Goal: Task Accomplishment & Management: Complete application form

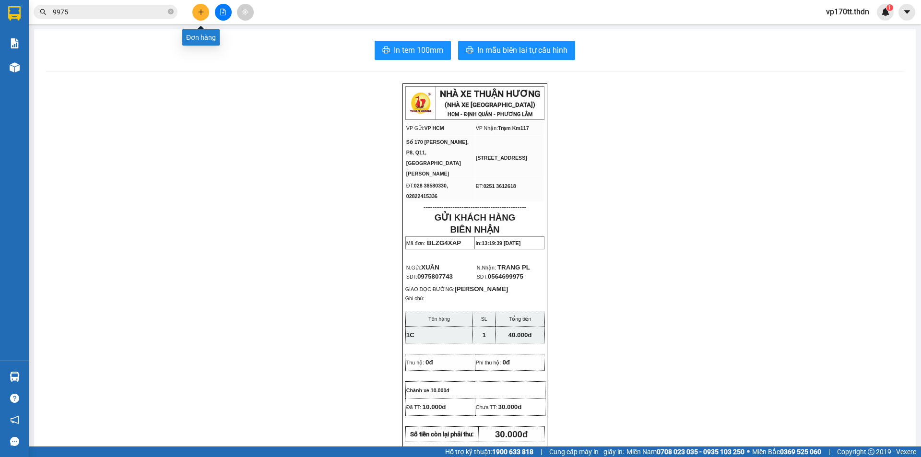
click at [206, 14] on button at bounding box center [200, 12] width 17 height 17
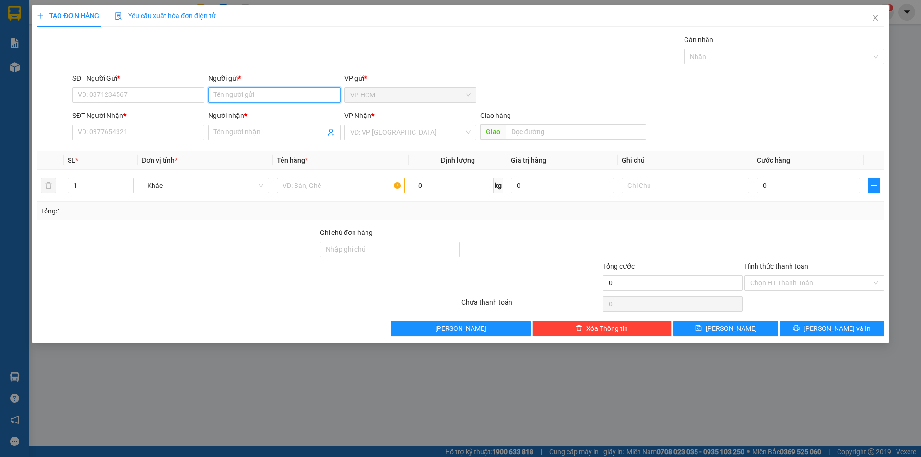
click at [295, 95] on input "Người gửi *" at bounding box center [274, 94] width 132 height 15
type input "SONG PHÁT"
click at [287, 119] on div "MỰC IN SONG PHÁT - 0937244094" at bounding box center [274, 114] width 120 height 11
type input "0937244094"
type input "MỰC IN SONG PHÁT"
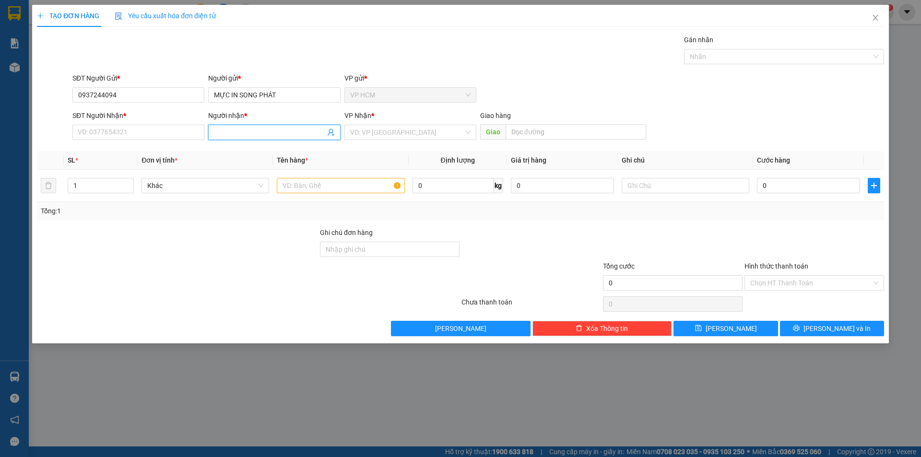
click at [333, 133] on icon "user-add" at bounding box center [331, 132] width 8 height 8
click at [339, 97] on span "NHƯ Ý" at bounding box center [348, 98] width 21 height 8
type input "0983146437"
type input "NHƯ Ý"
type input "KM107"
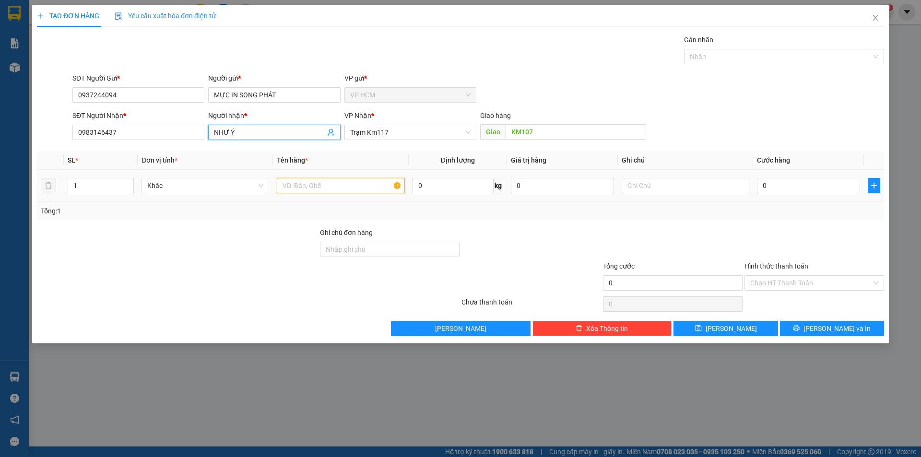
click at [355, 183] on input "text" at bounding box center [341, 185] width 128 height 15
type input "1T"
drag, startPoint x: 701, startPoint y: 46, endPoint x: 702, endPoint y: 54, distance: 8.2
click at [702, 46] on div "Gán nhãn" at bounding box center [784, 42] width 200 height 14
click at [703, 56] on div at bounding box center [779, 57] width 186 height 12
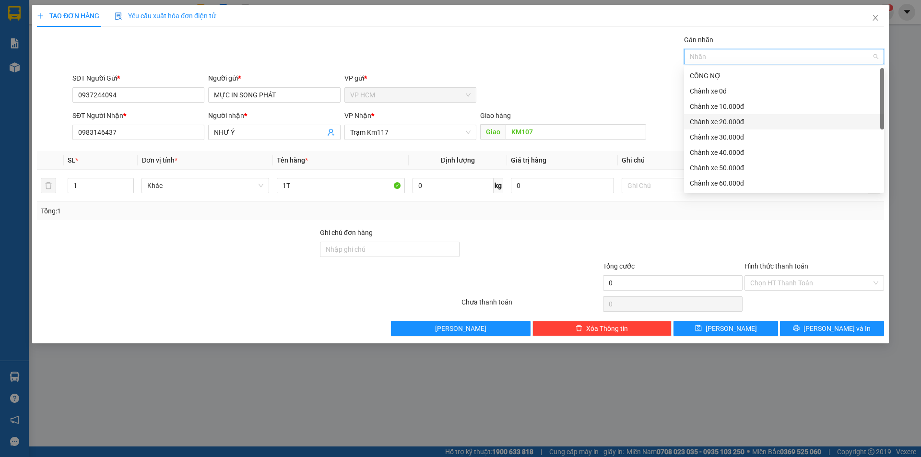
click at [723, 110] on div "Chành xe 10.000đ" at bounding box center [783, 106] width 188 height 11
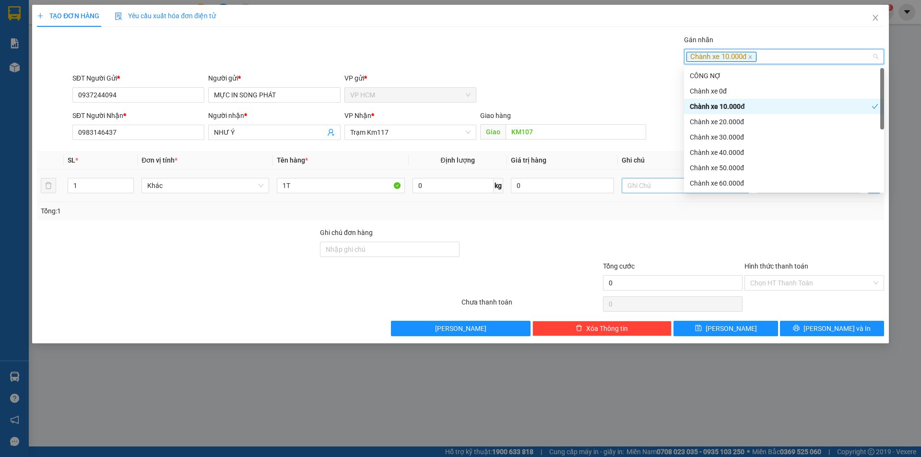
drag, startPoint x: 577, startPoint y: 74, endPoint x: 690, endPoint y: 181, distance: 155.3
click at [577, 74] on div "SĐT Người Gửi * 0937244094 Người gửi * MỰC IN SONG PHÁT VP gửi * VP HCM" at bounding box center [477, 90] width 815 height 34
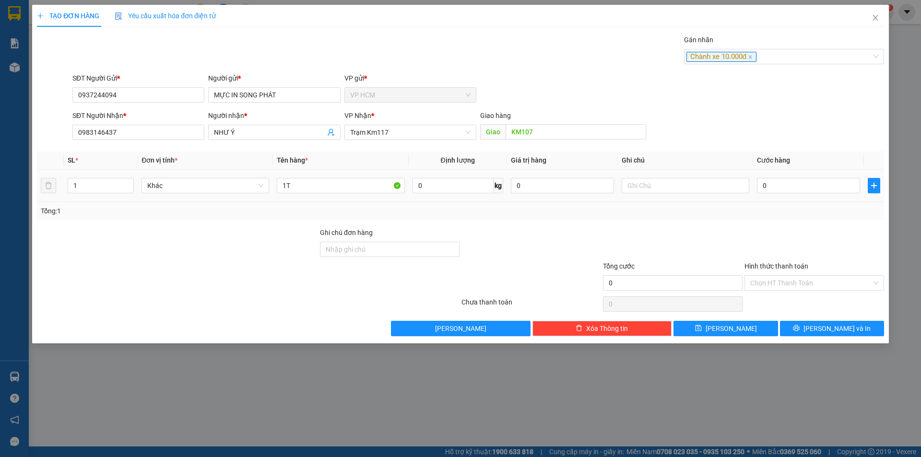
click at [768, 195] on td "0" at bounding box center [808, 186] width 111 height 32
click at [774, 189] on input "0" at bounding box center [808, 185] width 103 height 15
type input "4"
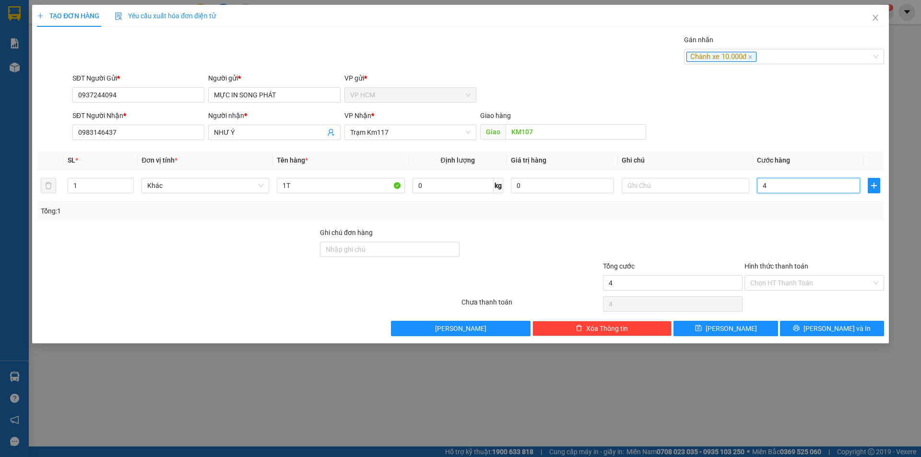
type input "40"
type input "40.000"
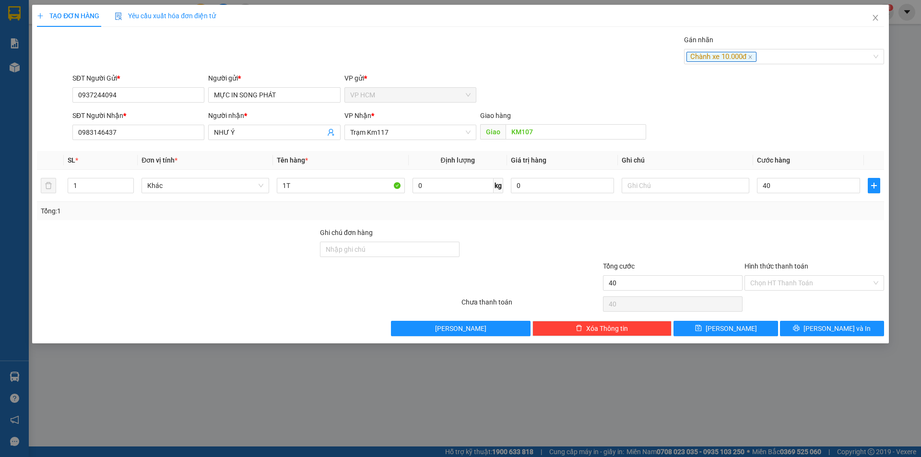
type input "40.000"
click at [777, 237] on div at bounding box center [813, 244] width 141 height 34
click at [781, 282] on input "Hình thức thanh toán" at bounding box center [810, 283] width 121 height 14
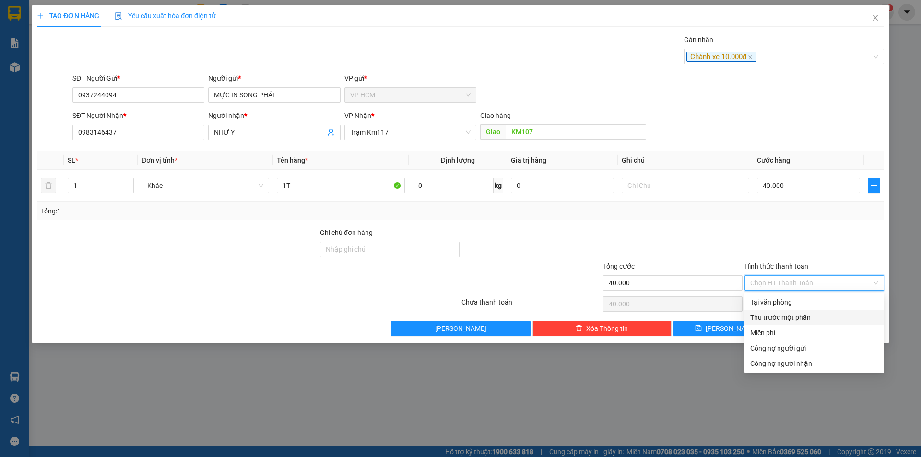
click at [773, 311] on div "Thu trước một phần" at bounding box center [814, 317] width 140 height 15
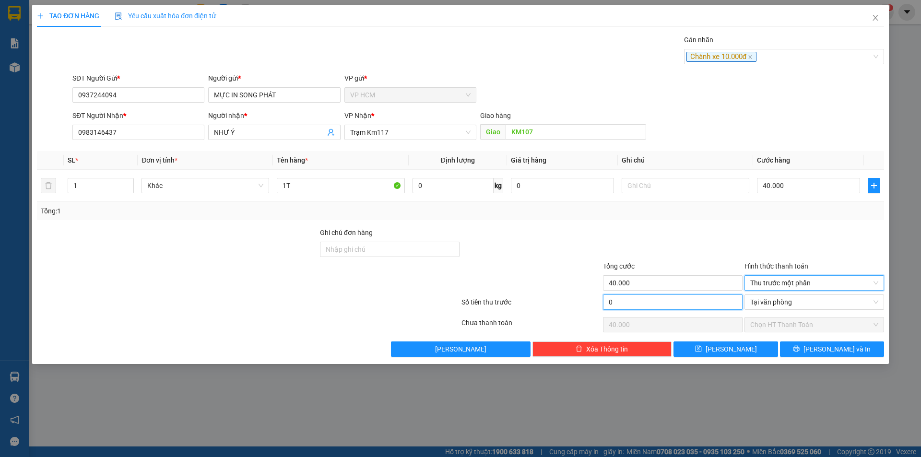
click at [704, 305] on input "0" at bounding box center [673, 301] width 140 height 15
type input "10"
type input "39.990"
type input "10.000"
type input "30.000"
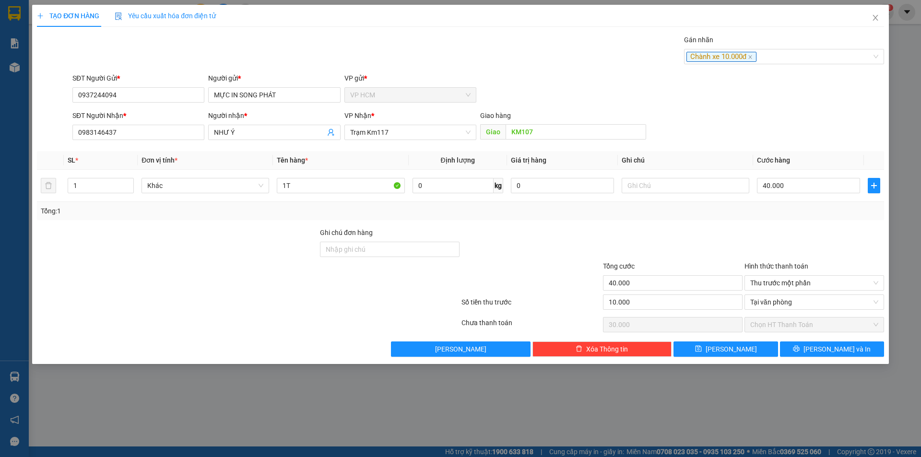
click at [712, 249] on div at bounding box center [672, 244] width 141 height 34
click at [776, 57] on div "Chành xe 10.000đ" at bounding box center [779, 57] width 186 height 12
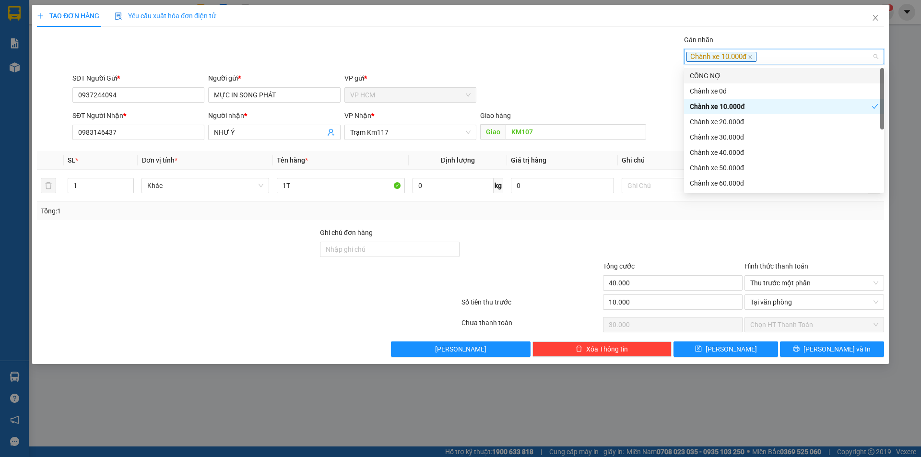
click at [746, 73] on div "CÔNG NỢ" at bounding box center [783, 75] width 188 height 11
click at [540, 44] on div "Gán nhãn Chành xe 10.000đ" at bounding box center [477, 52] width 815 height 34
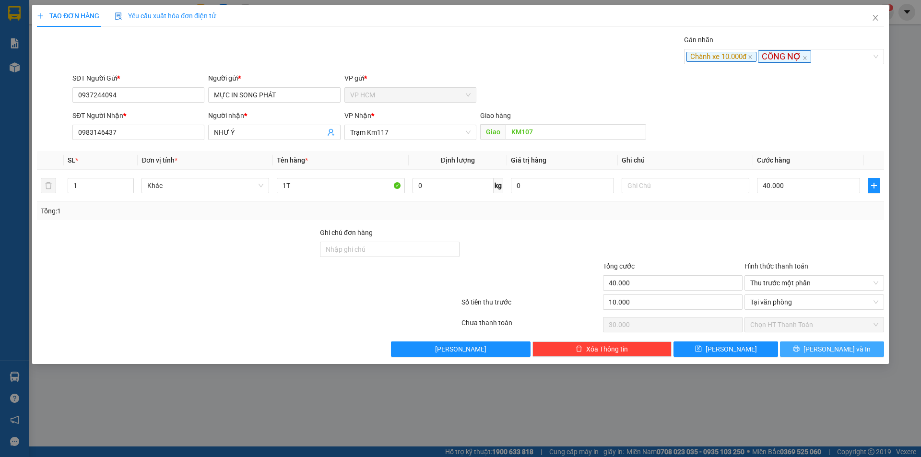
click at [869, 351] on button "[PERSON_NAME] và In" at bounding box center [832, 348] width 104 height 15
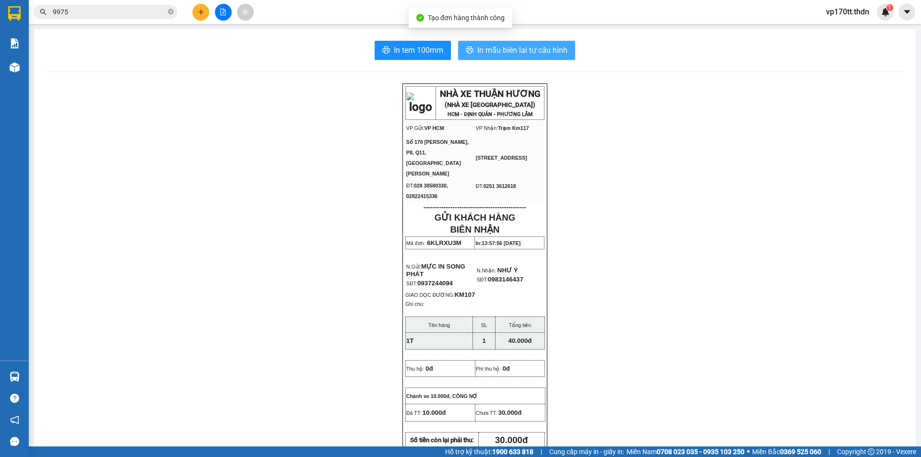
click at [542, 45] on span "In mẫu biên lai tự cấu hình" at bounding box center [522, 50] width 90 height 12
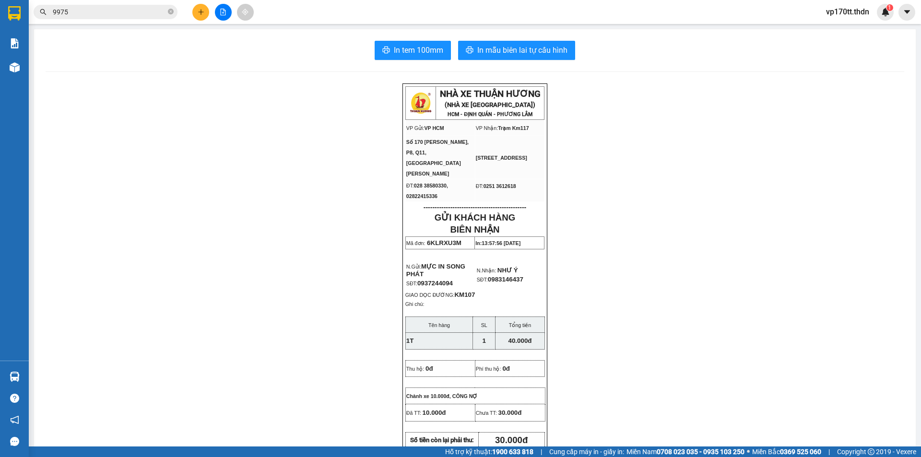
click at [197, 17] on button at bounding box center [200, 12] width 17 height 17
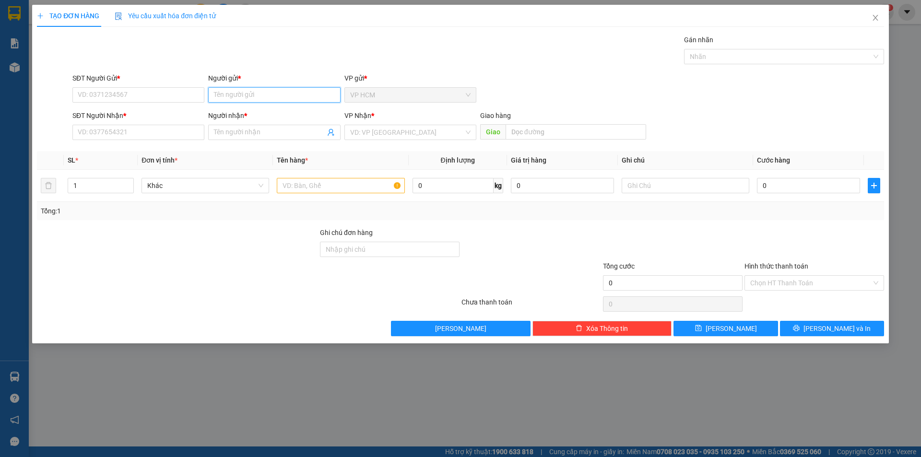
click at [251, 94] on input "Người gửi *" at bounding box center [274, 94] width 132 height 15
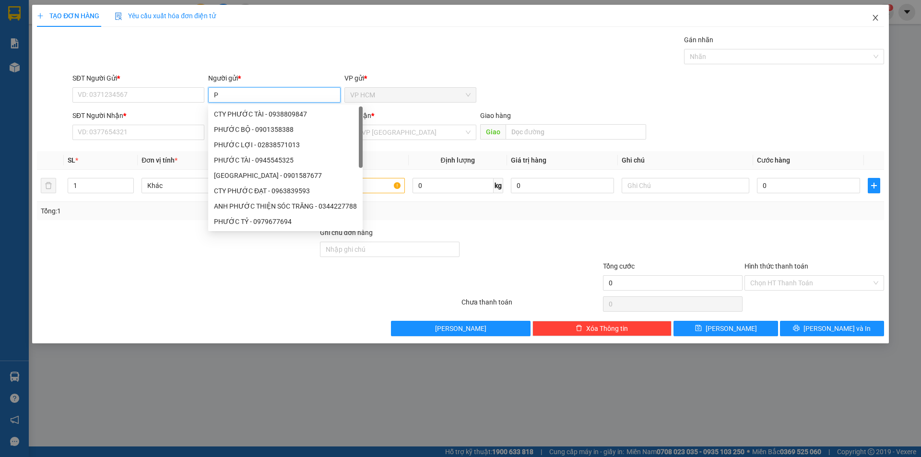
type input "P"
click at [872, 15] on icon "close" at bounding box center [875, 18] width 8 height 8
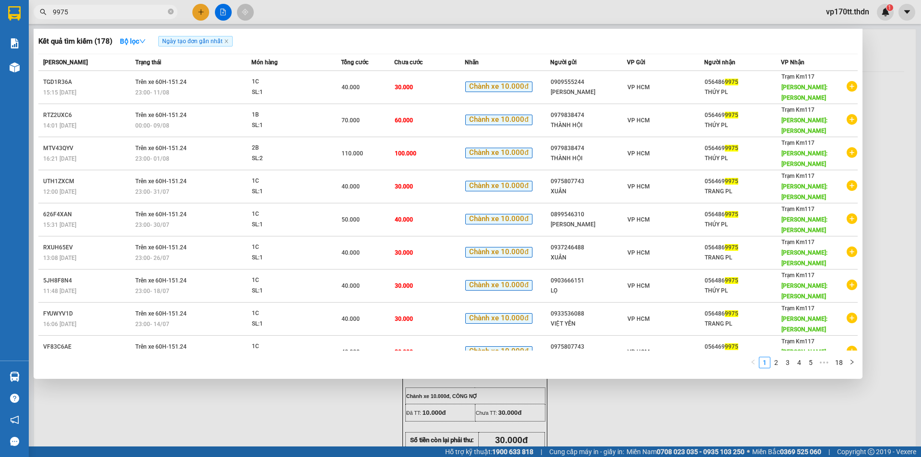
click at [123, 13] on input "9975" at bounding box center [109, 12] width 113 height 11
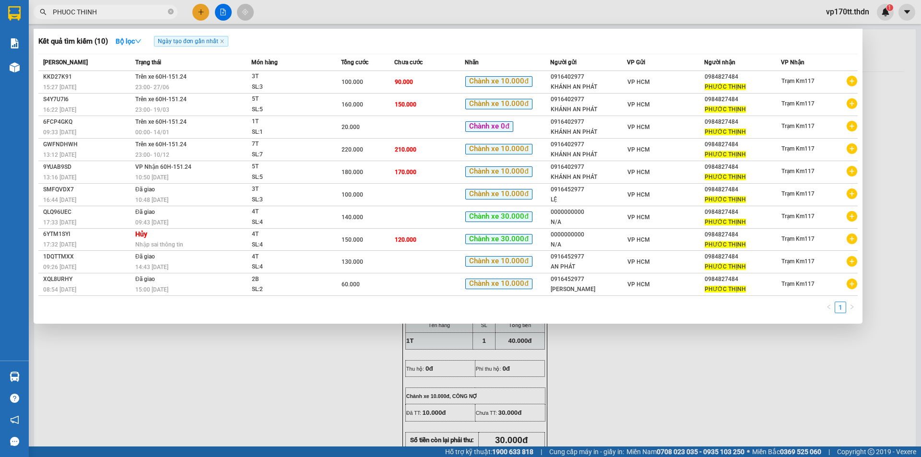
type input "PHUOC THINH"
click at [197, 9] on div at bounding box center [460, 228] width 921 height 457
click at [197, 9] on button at bounding box center [200, 12] width 17 height 17
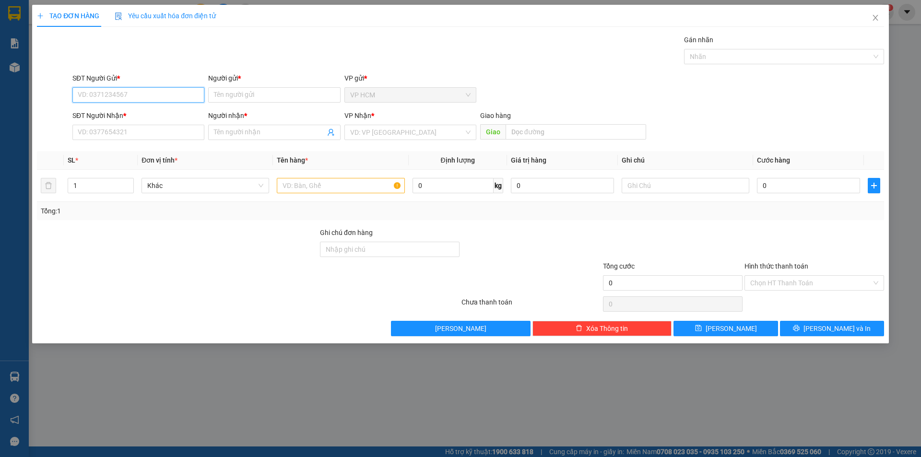
click at [118, 92] on input "SĐT Người Gửi *" at bounding box center [138, 94] width 132 height 15
click at [129, 114] on div "0916402977 - [PERSON_NAME]" at bounding box center [138, 114] width 120 height 11
type input "0916402977"
type input "KHÁNH AN PHÁT"
type input "0984827484"
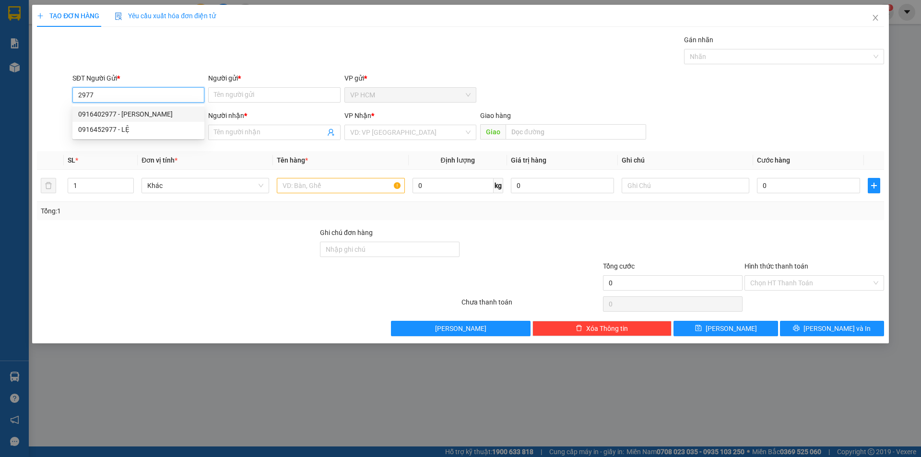
type input "PHƯỚC THỊNH"
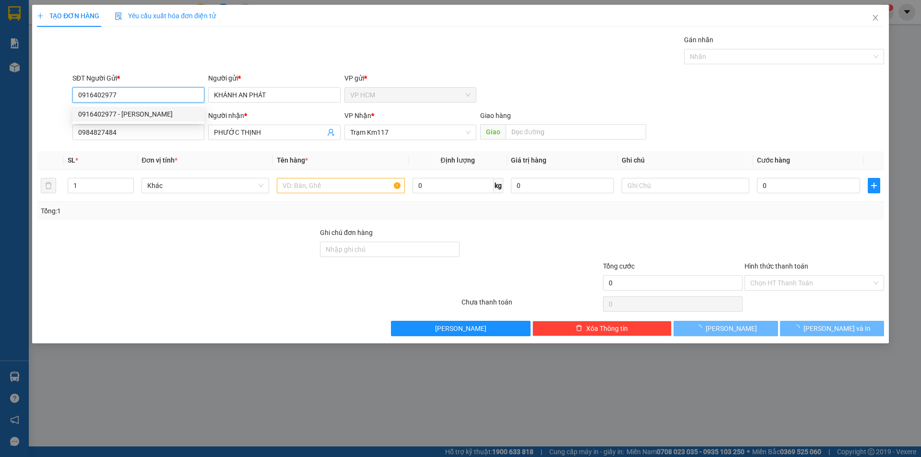
type input "100.000"
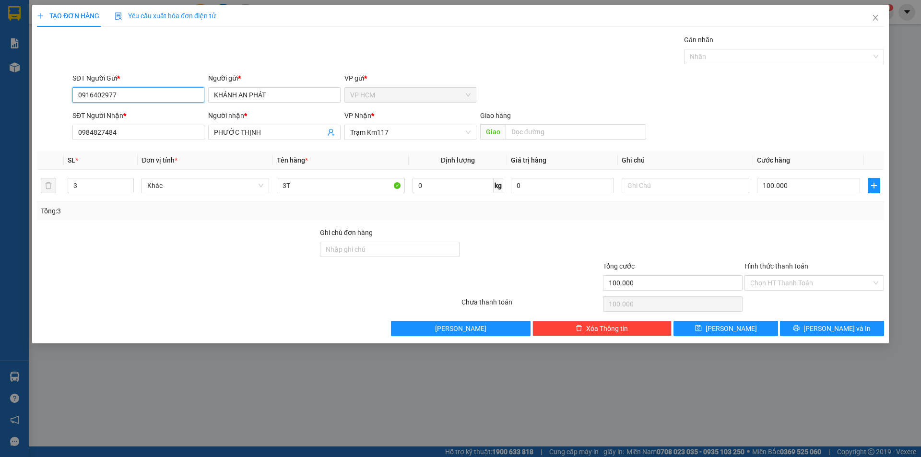
click at [163, 94] on input "0916402977" at bounding box center [138, 94] width 132 height 15
type input "0916402977"
click at [874, 15] on icon "close" at bounding box center [875, 18] width 8 height 8
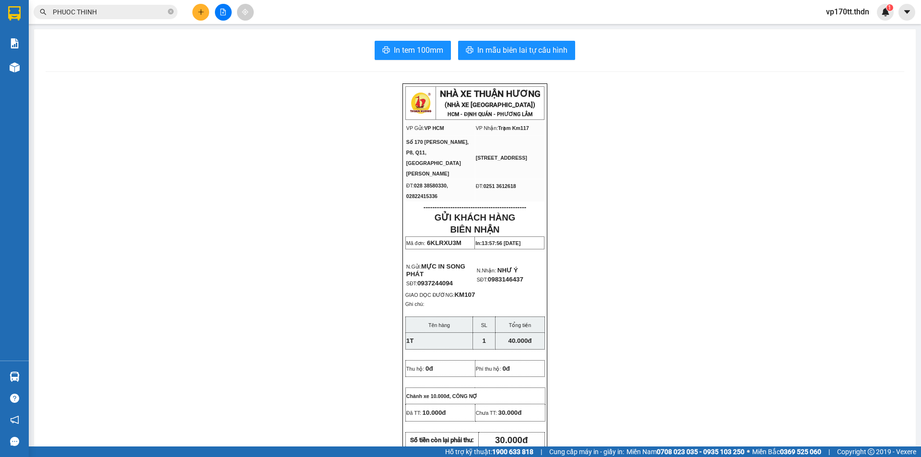
click at [129, 20] on div "Kết quả tìm kiếm ( 10 ) Bộ lọc Ngày tạo đơn gần nhất Mã ĐH Trạng thái Món hàng …" at bounding box center [93, 12] width 187 height 17
click at [135, 11] on input "PHUOC THINH" at bounding box center [109, 12] width 113 height 11
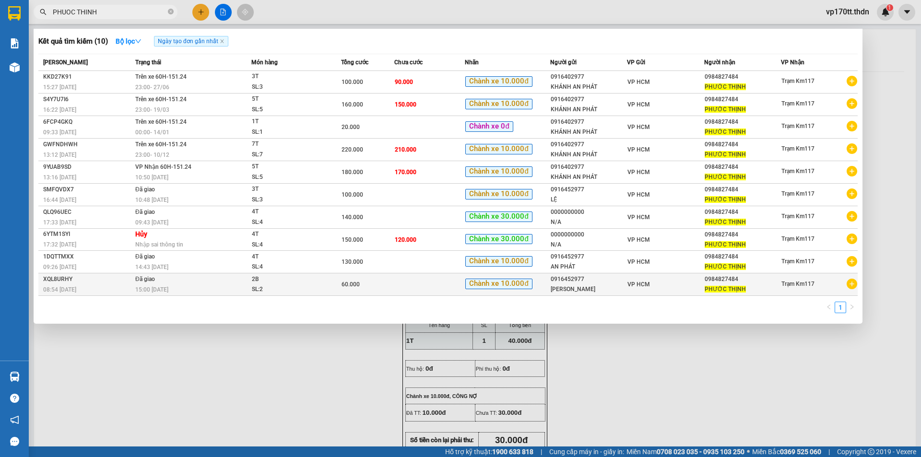
click at [575, 280] on div "0916452977" at bounding box center [588, 279] width 76 height 10
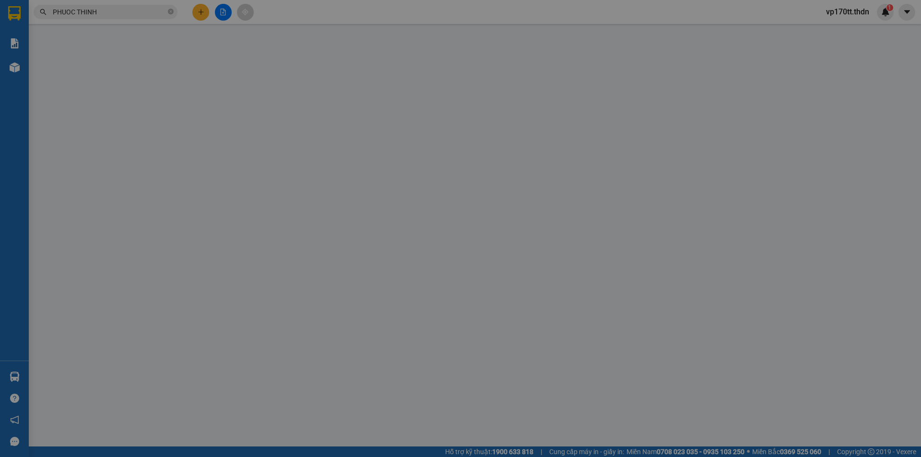
type input "0916452977"
type input "[PERSON_NAME]"
type input "0984827484"
type input "PHƯỚC THỊNH"
type input "60.000"
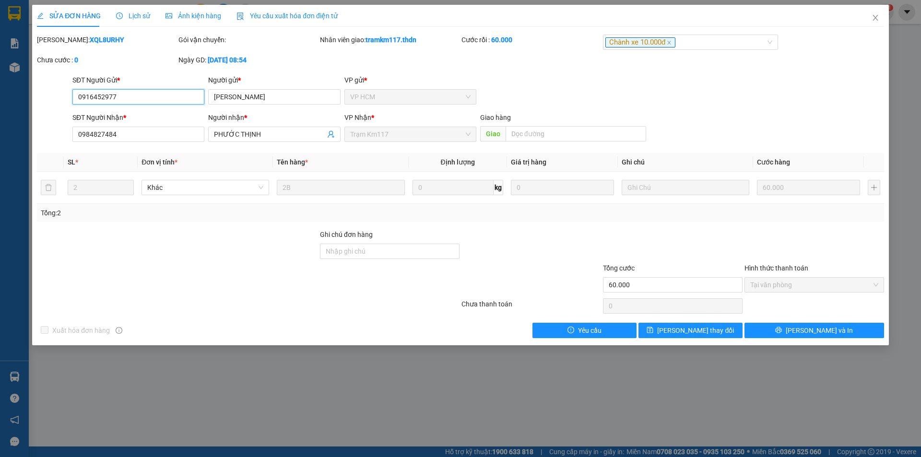
click at [126, 101] on input "0916452977" at bounding box center [138, 96] width 132 height 15
click at [892, 18] on div "SỬA ĐƠN HÀNG Lịch sử Ảnh kiện hàng Yêu cầu xuất hóa đơn điện tử Total Paid Fee …" at bounding box center [460, 228] width 921 height 457
click at [875, 16] on icon "close" at bounding box center [875, 18] width 8 height 8
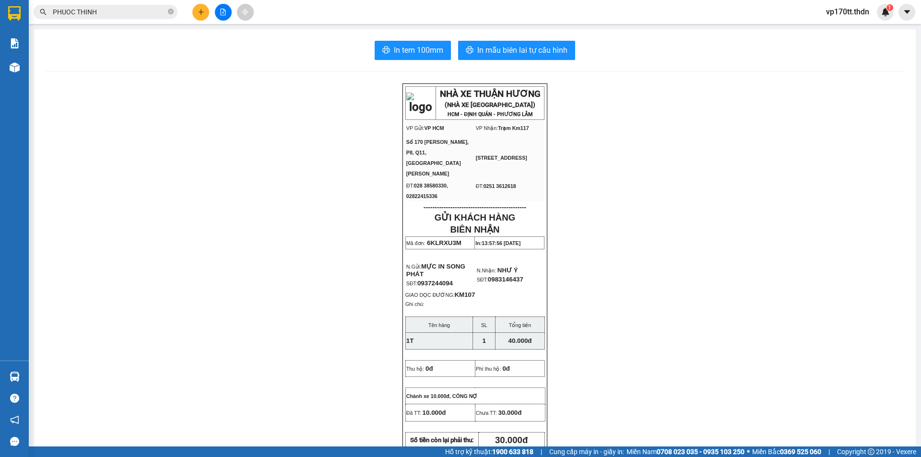
click at [186, 7] on div "PHUOC THINH" at bounding box center [93, 12] width 187 height 14
click at [192, 12] on div at bounding box center [223, 12] width 72 height 17
click at [198, 6] on button at bounding box center [200, 12] width 17 height 17
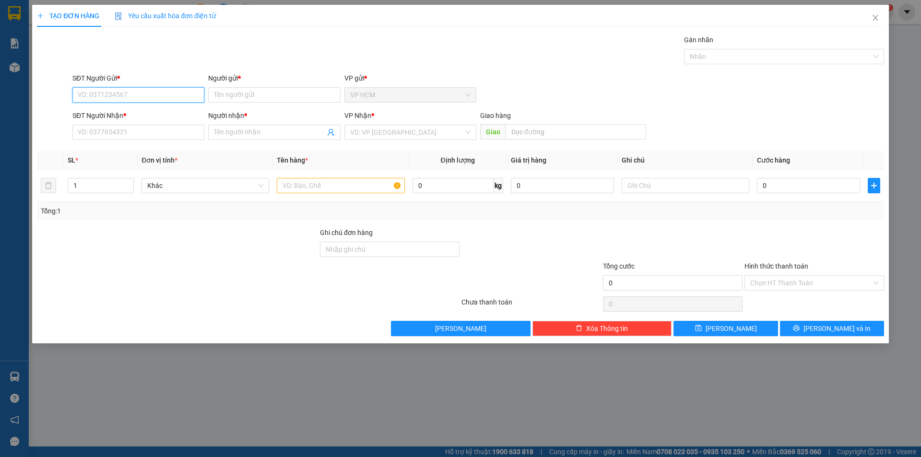
click at [187, 93] on input "SĐT Người Gửi *" at bounding box center [138, 94] width 132 height 15
paste input "0916452977"
type input "0916452977"
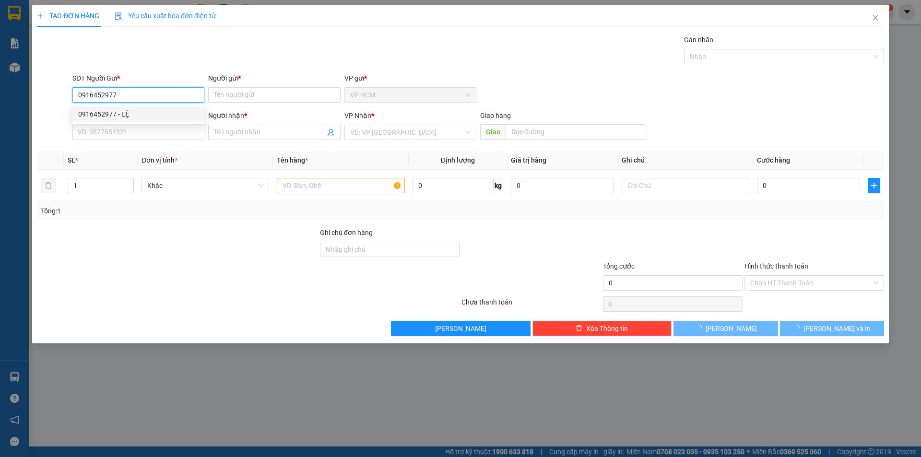
click at [159, 118] on div "0916452977 - LỆ" at bounding box center [138, 114] width 120 height 11
type input "LỆ"
type input "0984827484"
type input "PHƯỚC THỊNH"
type input "100.000"
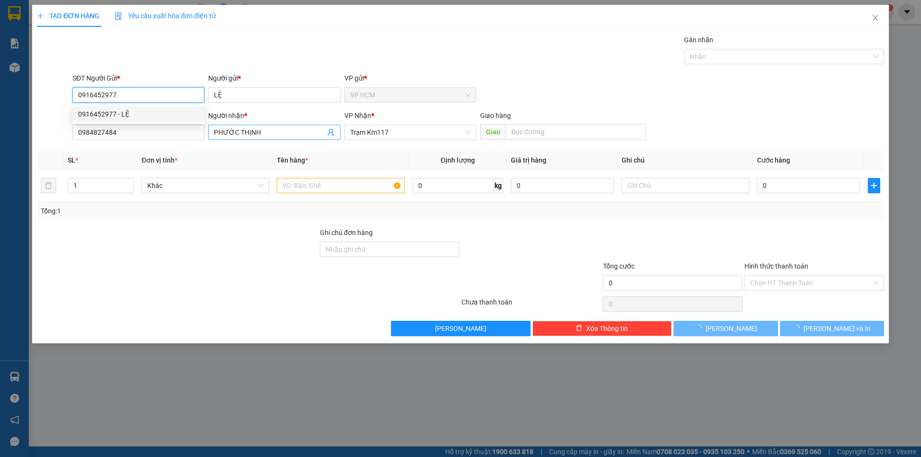
type input "100.000"
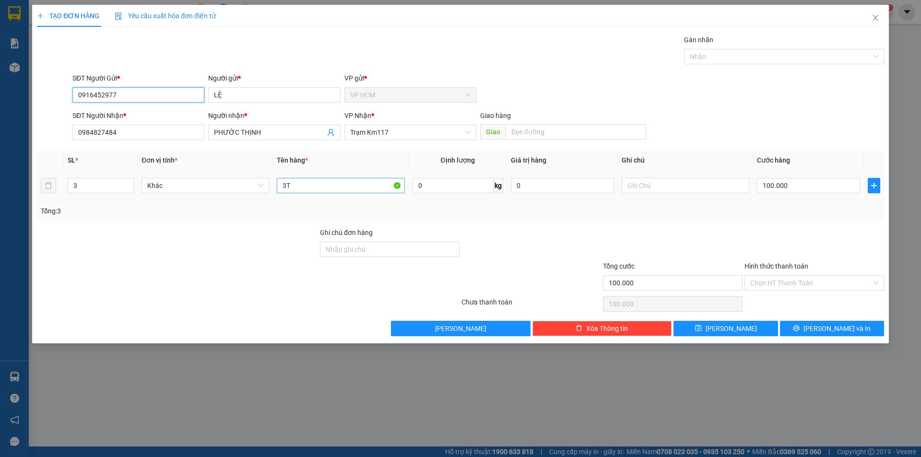
type input "0916452977"
drag, startPoint x: 317, startPoint y: 184, endPoint x: 178, endPoint y: 194, distance: 139.4
click at [155, 197] on tr "3 Khác 3T 0 kg 0 100.000" at bounding box center [460, 186] width 847 height 32
type input "2T"
click at [105, 188] on input "3" at bounding box center [100, 185] width 65 height 14
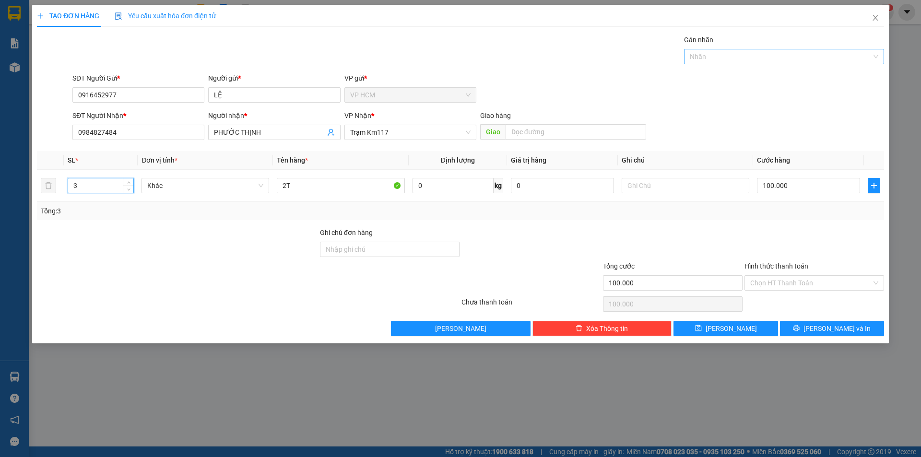
type input "2"
click at [713, 58] on div at bounding box center [779, 57] width 186 height 12
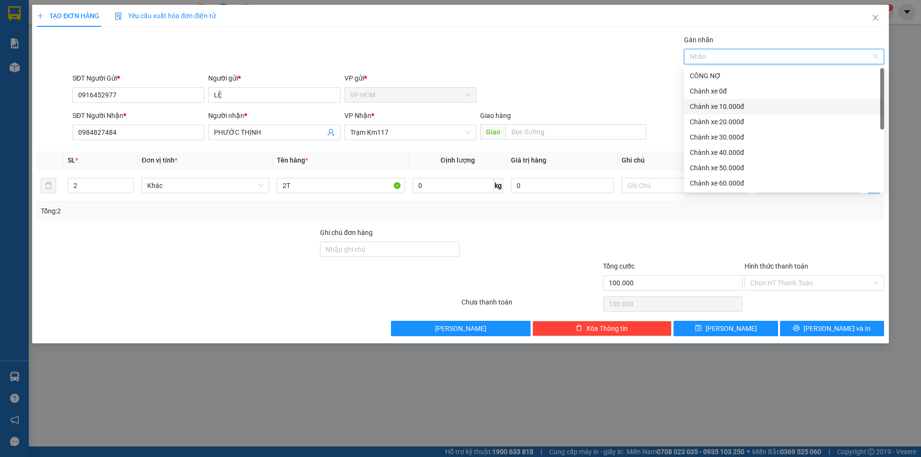
click at [720, 105] on div "Chành xe 10.000đ" at bounding box center [783, 106] width 188 height 11
drag, startPoint x: 530, startPoint y: 72, endPoint x: 650, endPoint y: 149, distance: 142.3
click at [540, 79] on div "Transit Pickup Surcharge Ids Transit Deliver Surcharge Ids Transit Deliver Surc…" at bounding box center [460, 186] width 847 height 302
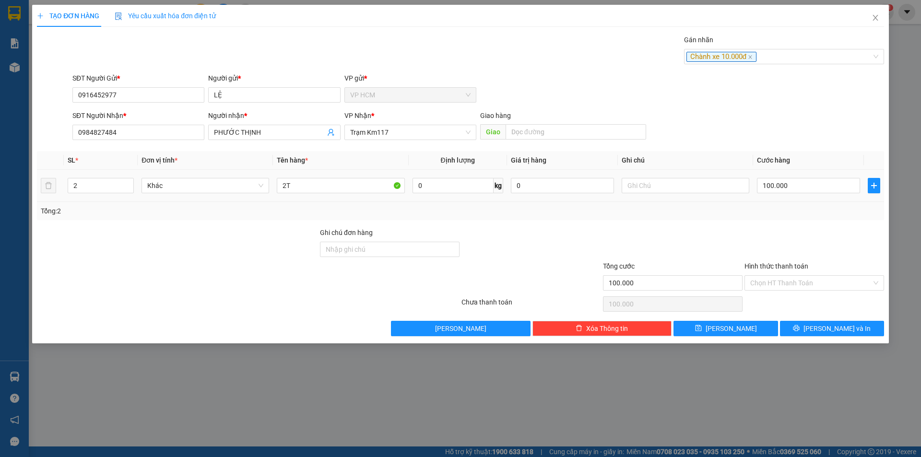
click at [831, 195] on div "100.000" at bounding box center [808, 185] width 103 height 19
click at [831, 189] on input "100.000" at bounding box center [808, 185] width 103 height 15
type input "7"
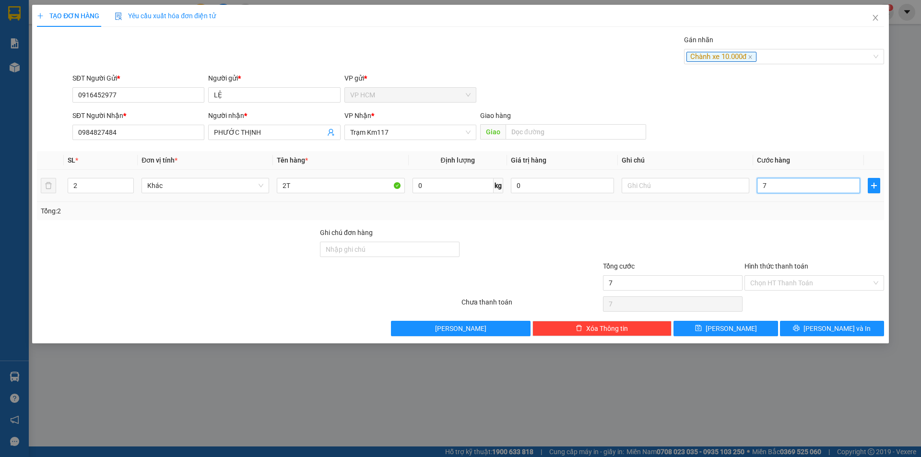
type input "70"
type input "70.000"
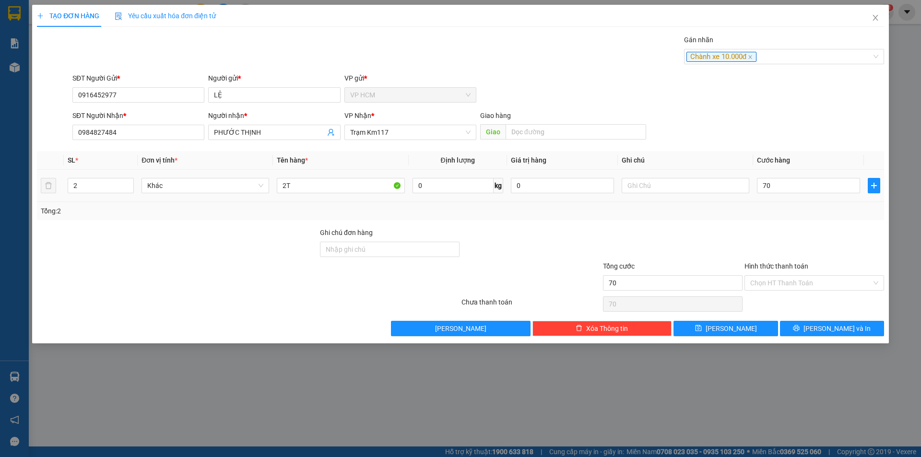
type input "70.000"
click at [820, 217] on div "Tổng: 2" at bounding box center [460, 211] width 847 height 18
click at [768, 288] on input "Hình thức thanh toán" at bounding box center [810, 283] width 121 height 14
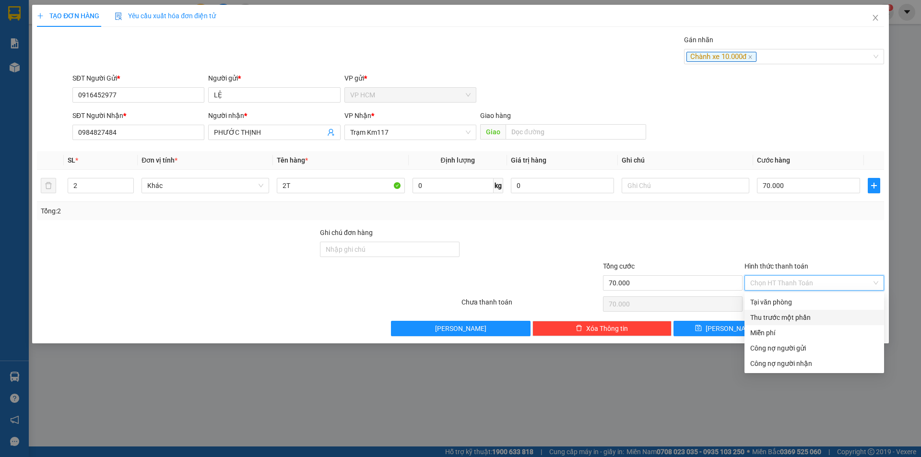
click at [759, 317] on div "Thu trước một phần" at bounding box center [814, 317] width 128 height 11
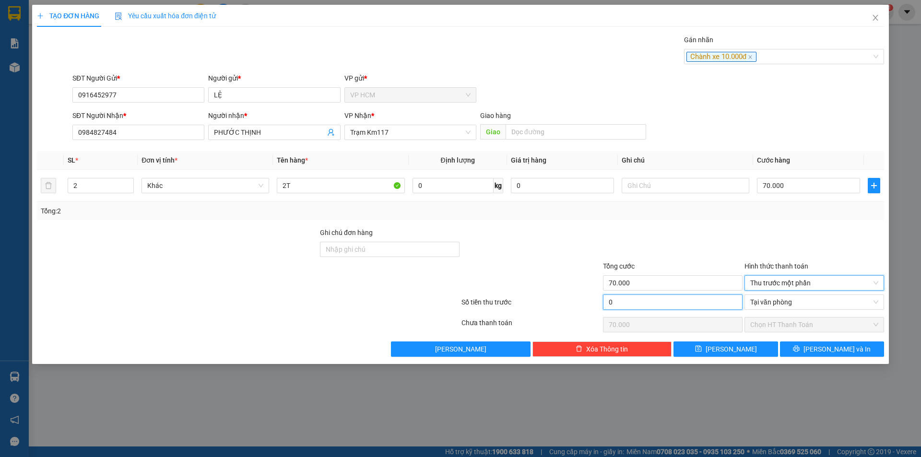
click at [674, 299] on input "0" at bounding box center [673, 301] width 140 height 15
type input "1"
type input "69.999"
type input "10"
type input "69.990"
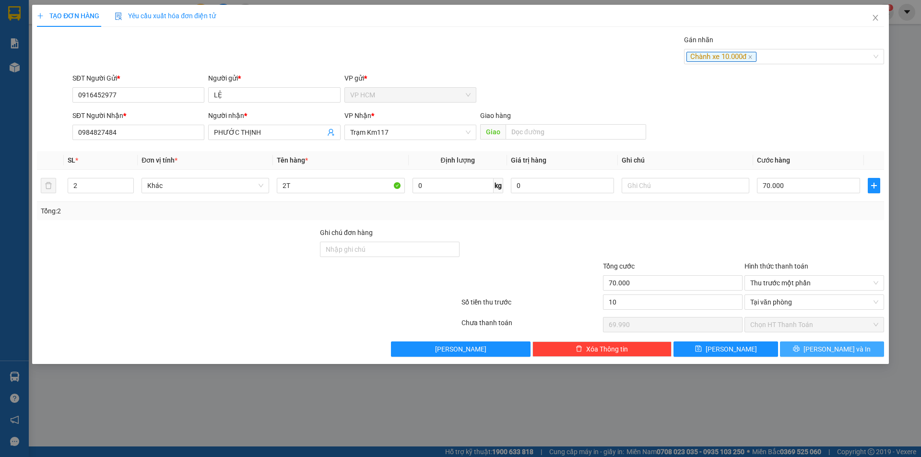
type input "10.000"
type input "60.000"
click at [833, 350] on span "[PERSON_NAME] và In" at bounding box center [836, 349] width 67 height 11
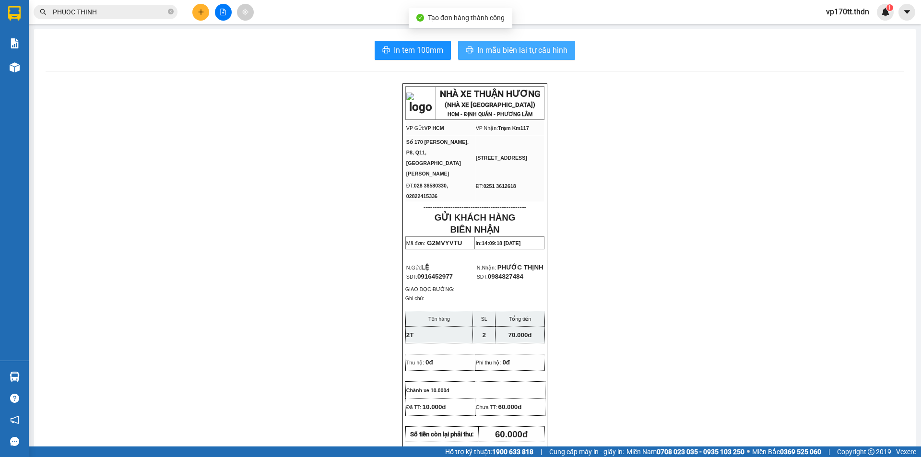
click at [478, 58] on button "In mẫu biên lai tự cấu hình" at bounding box center [516, 50] width 117 height 19
